Goal: Check status: Check status

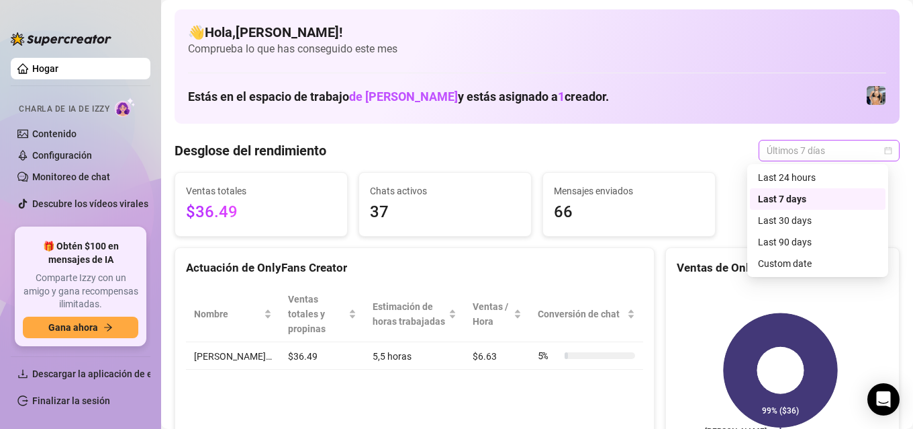
click at [825, 154] on span "Últimos 7 días" at bounding box center [829, 150] width 125 height 20
click at [809, 263] on font "Fecha personalizada" at bounding box center [801, 263] width 87 height 11
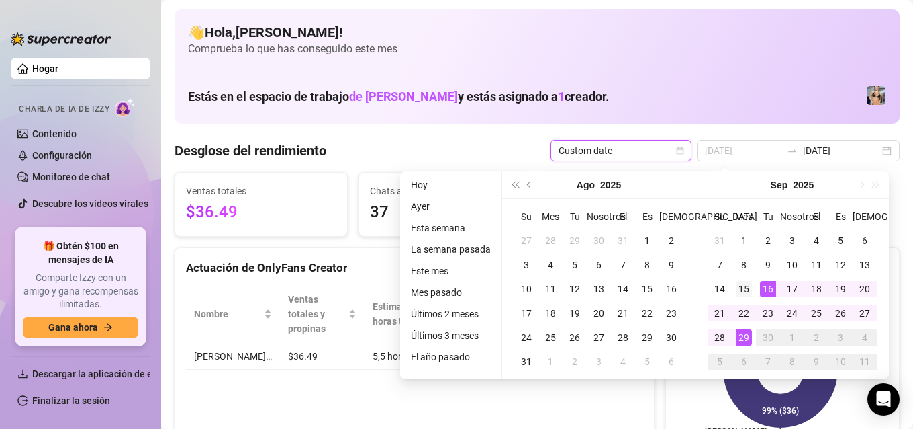
type input "2025-09-15"
click at [750, 283] on div "15" at bounding box center [744, 289] width 16 height 16
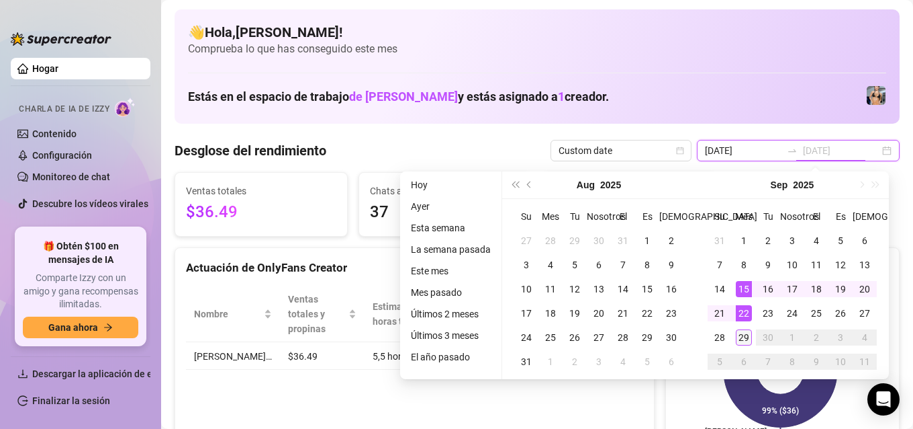
type input "2025-09-29"
click at [746, 339] on div "29" at bounding box center [744, 337] width 16 height 16
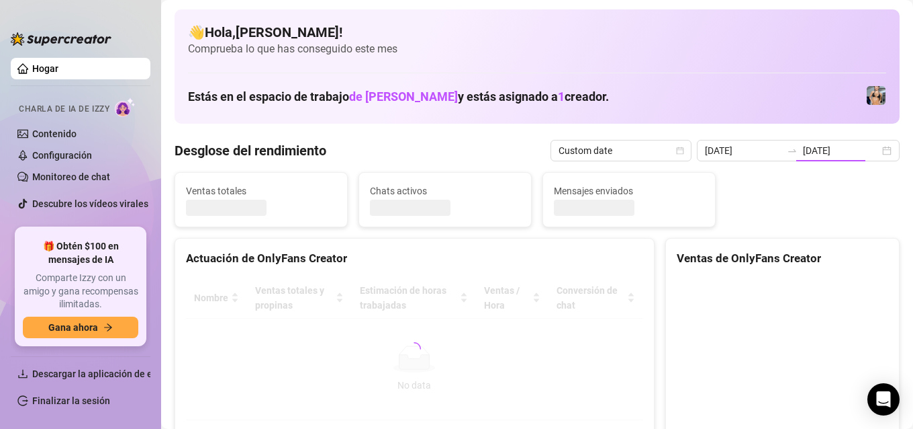
type input "2025-09-15"
